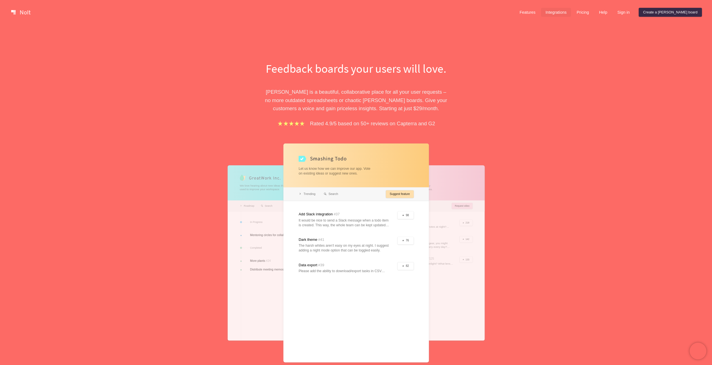
click at [571, 15] on link "Integrations" at bounding box center [556, 12] width 30 height 9
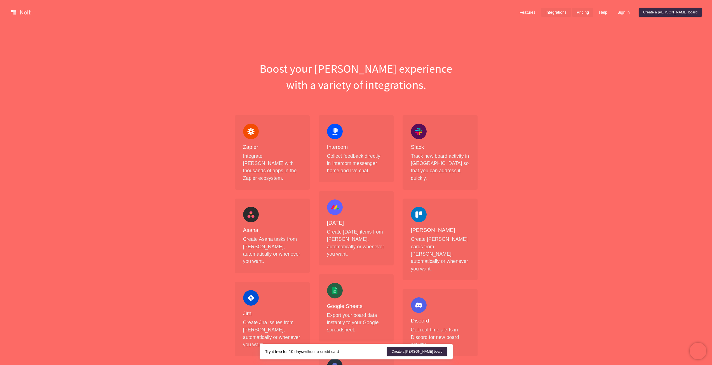
click at [594, 14] on link "Pricing" at bounding box center [582, 12] width 21 height 9
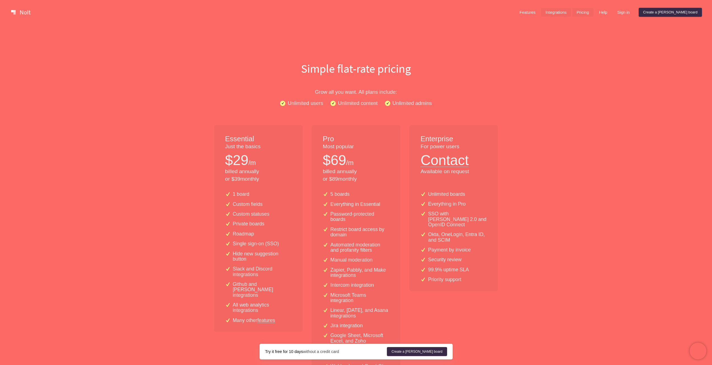
click at [571, 12] on link "Integrations" at bounding box center [556, 12] width 30 height 9
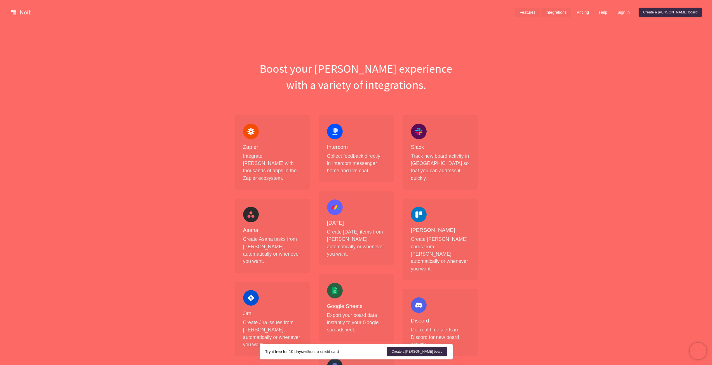
click at [540, 11] on link "Features" at bounding box center [527, 12] width 25 height 9
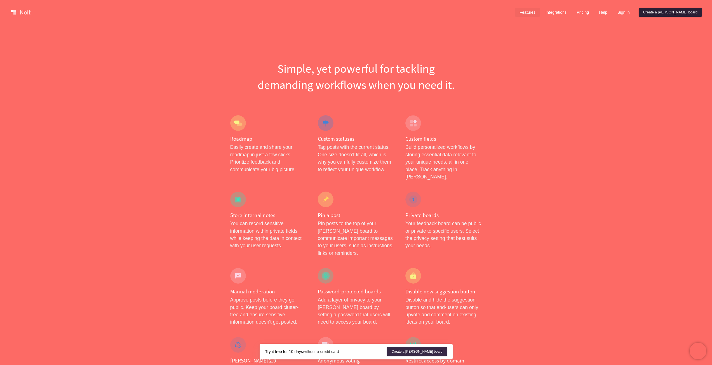
click at [684, 13] on link "Create a [PERSON_NAME] board" at bounding box center [670, 12] width 63 height 9
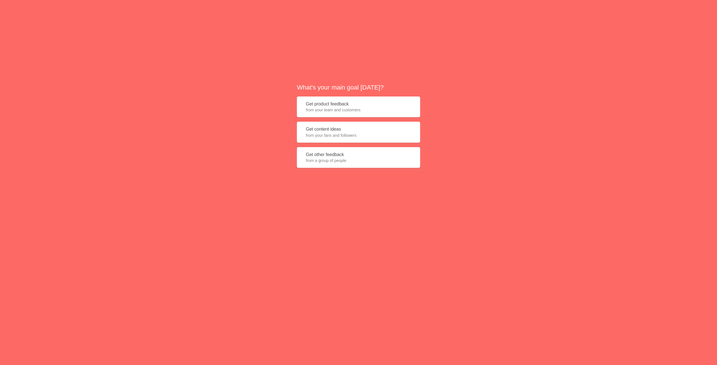
click at [314, 97] on button "Get product feedback from your team and customers" at bounding box center [358, 107] width 123 height 21
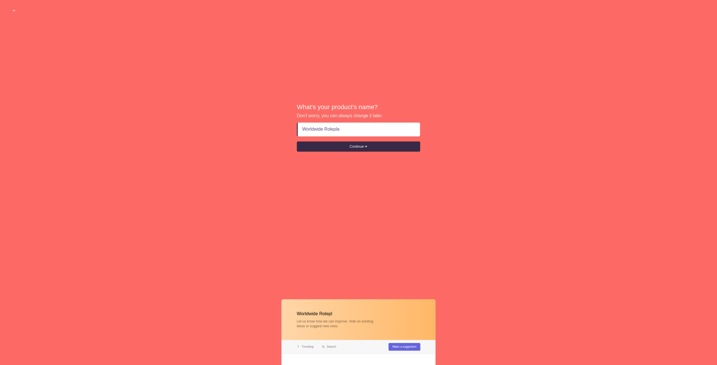
type input "Worldwide Roleplay"
click at [327, 145] on button "Continue" at bounding box center [358, 147] width 123 height 10
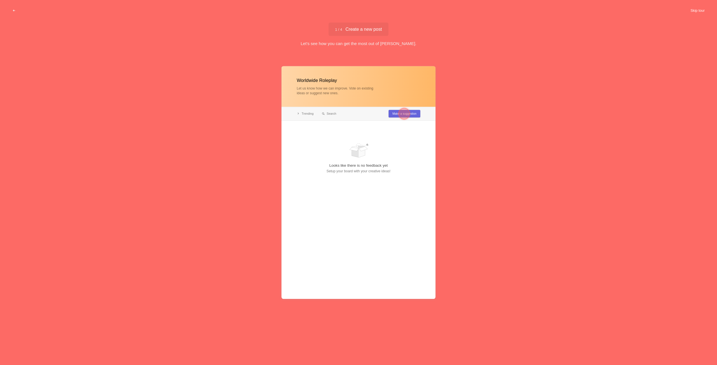
click at [696, 9] on button "Skip tour" at bounding box center [697, 11] width 28 height 10
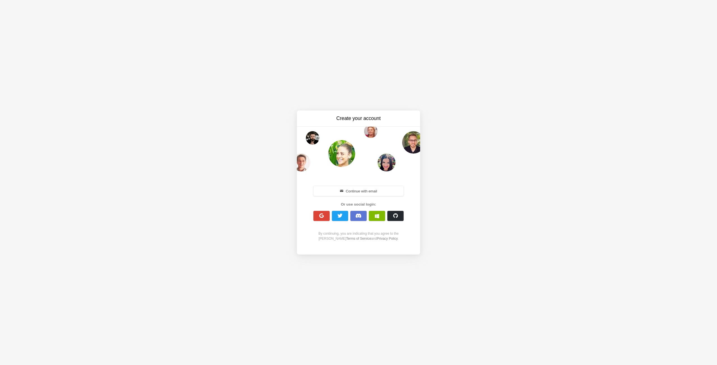
click at [360, 214] on span "button" at bounding box center [358, 216] width 6 height 5
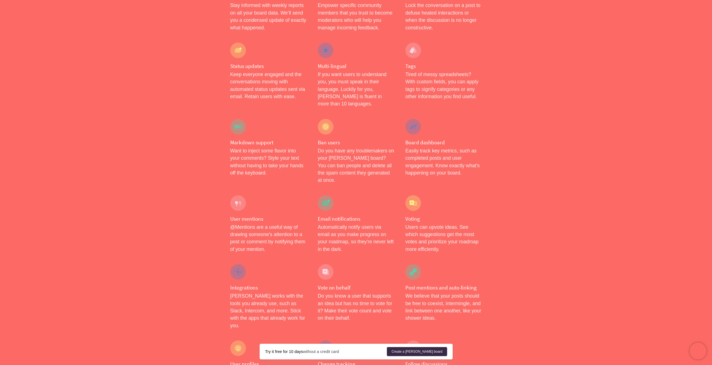
scroll to position [728, 0]
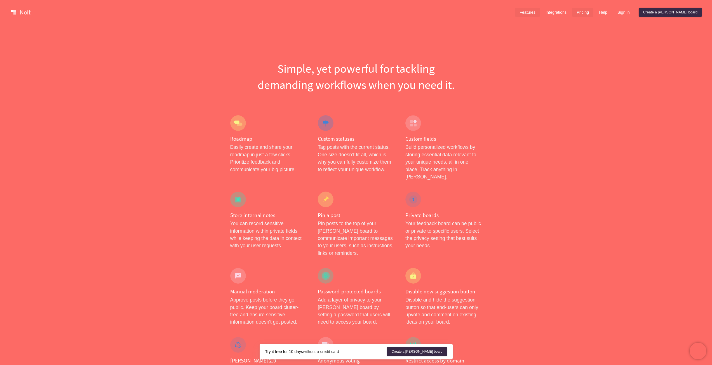
click at [594, 11] on link "Pricing" at bounding box center [582, 12] width 21 height 9
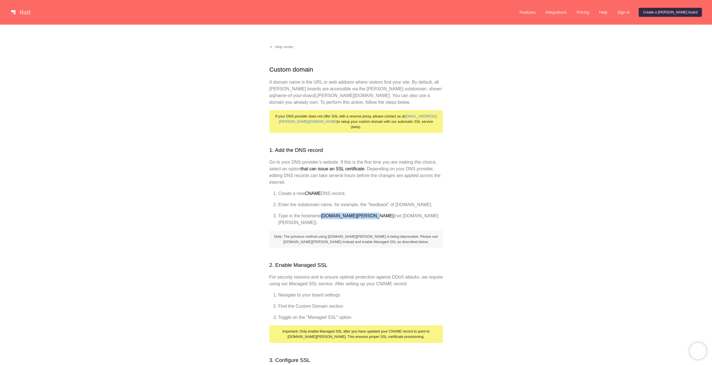
drag, startPoint x: 366, startPoint y: 219, endPoint x: 323, endPoint y: 218, distance: 43.1
click at [323, 218] on strong "[DOMAIN_NAME][PERSON_NAME]" at bounding box center [357, 216] width 73 height 5
copy strong "custom-domain.nolt.io"
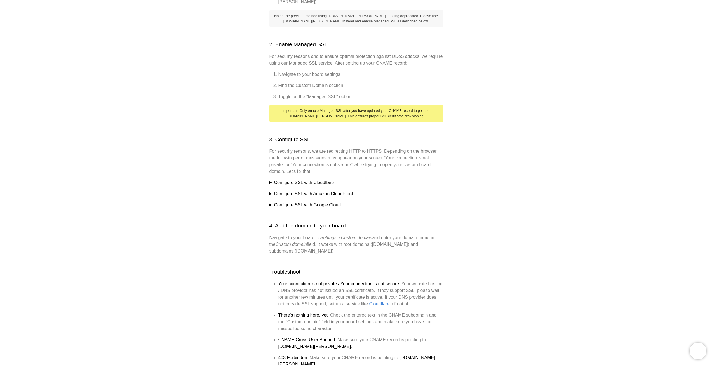
scroll to position [224, 0]
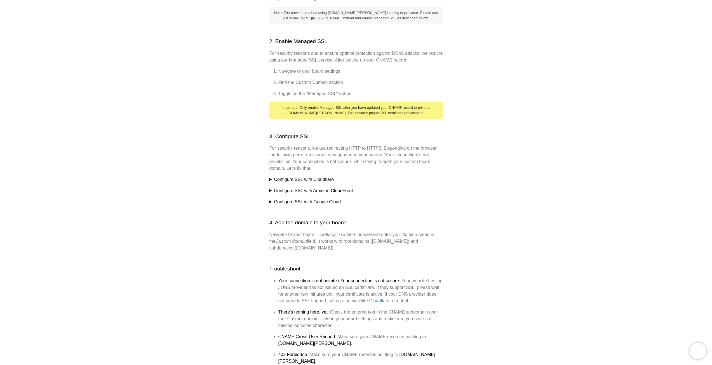
click at [286, 177] on summary "Configure SSL with Cloudflare" at bounding box center [357, 179] width 174 height 7
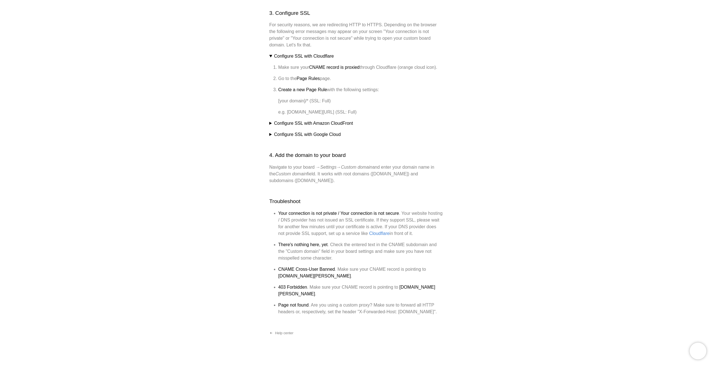
scroll to position [348, 0]
drag, startPoint x: 279, startPoint y: 270, endPoint x: 305, endPoint y: 269, distance: 26.3
click at [305, 269] on li "CNAME Cross-User Banned . Make sure your CNAME record is pointing to cname.nolt…" at bounding box center [361, 271] width 165 height 13
copy strong "cname.nolt.io"
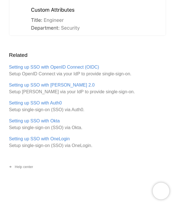
scroll to position [1112, 0]
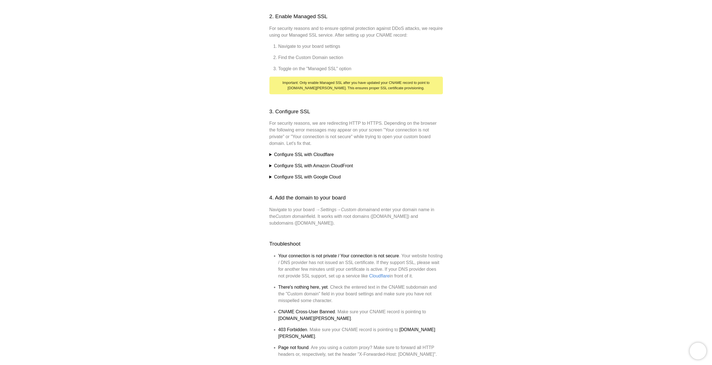
scroll to position [252, 0]
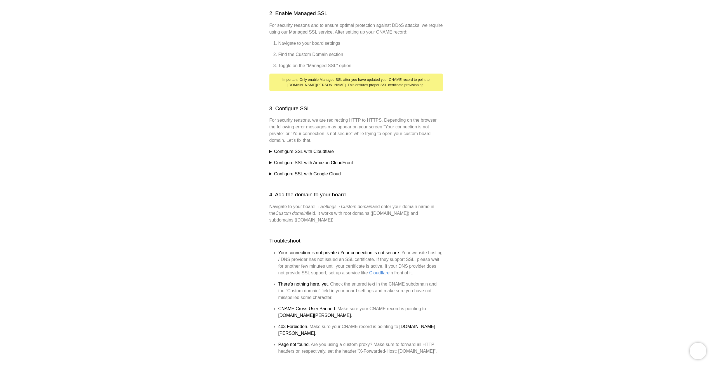
click at [322, 148] on summary "Configure SSL with Cloudflare" at bounding box center [357, 151] width 174 height 7
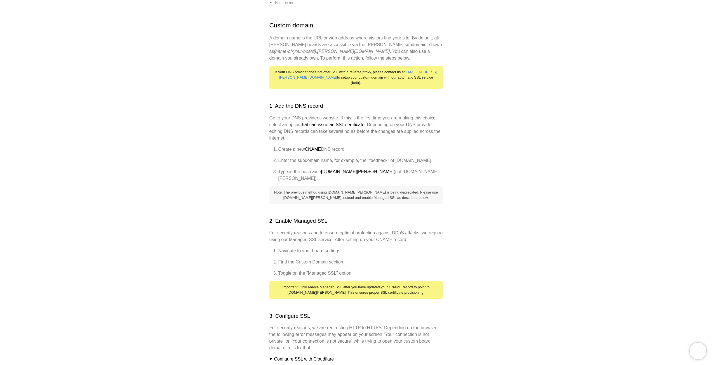
scroll to position [40, 0]
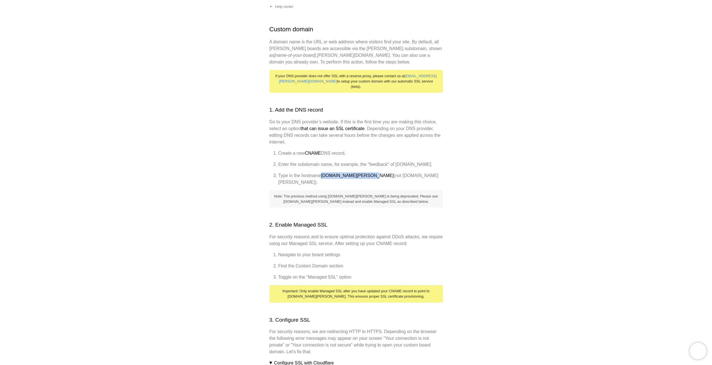
drag, startPoint x: 323, startPoint y: 177, endPoint x: 366, endPoint y: 176, distance: 43.7
click at [366, 176] on strong "custom-domain.nolt.io" at bounding box center [357, 175] width 73 height 5
copy strong "custom-domain.nolt.io"
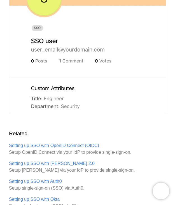
scroll to position [924, 0]
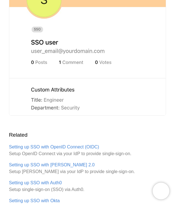
copy span "{"Department":"department","Title":"title"}"
click at [101, 116] on img at bounding box center [87, 43] width 157 height 146
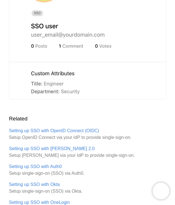
scroll to position [944, 0]
